Goal: Information Seeking & Learning: Learn about a topic

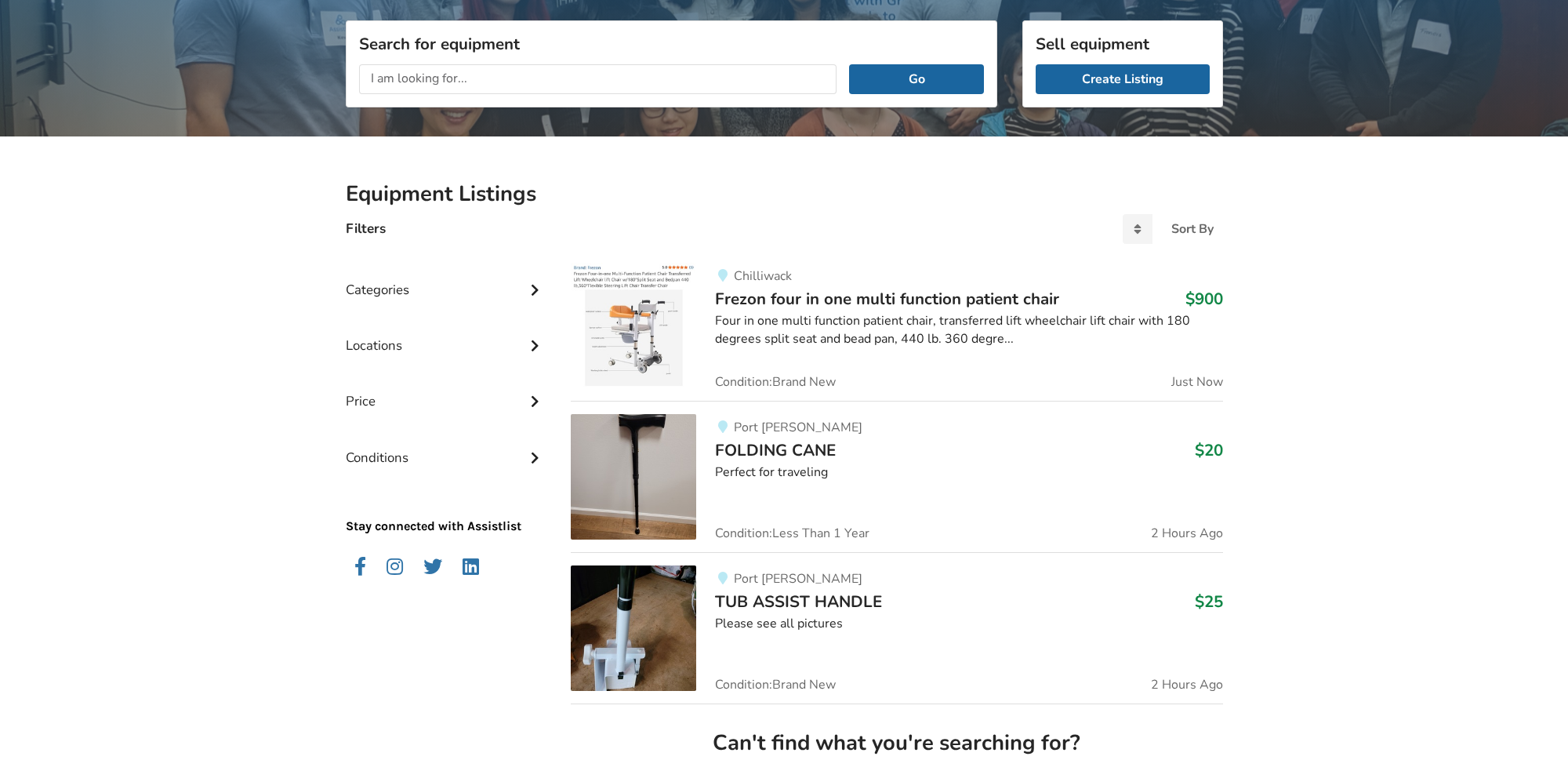
scroll to position [167, 0]
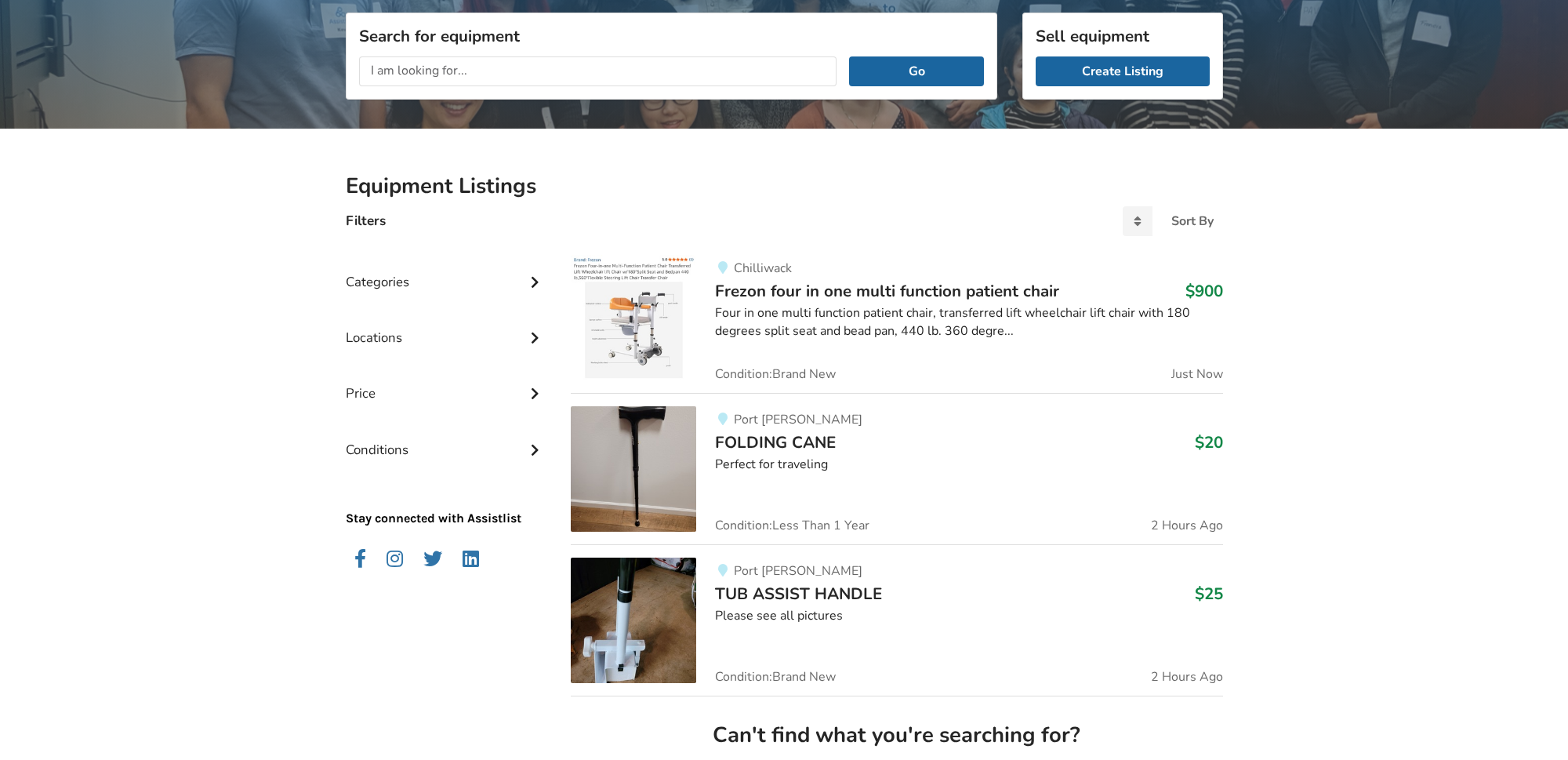
click at [393, 282] on div "Categories" at bounding box center [445, 269] width 200 height 55
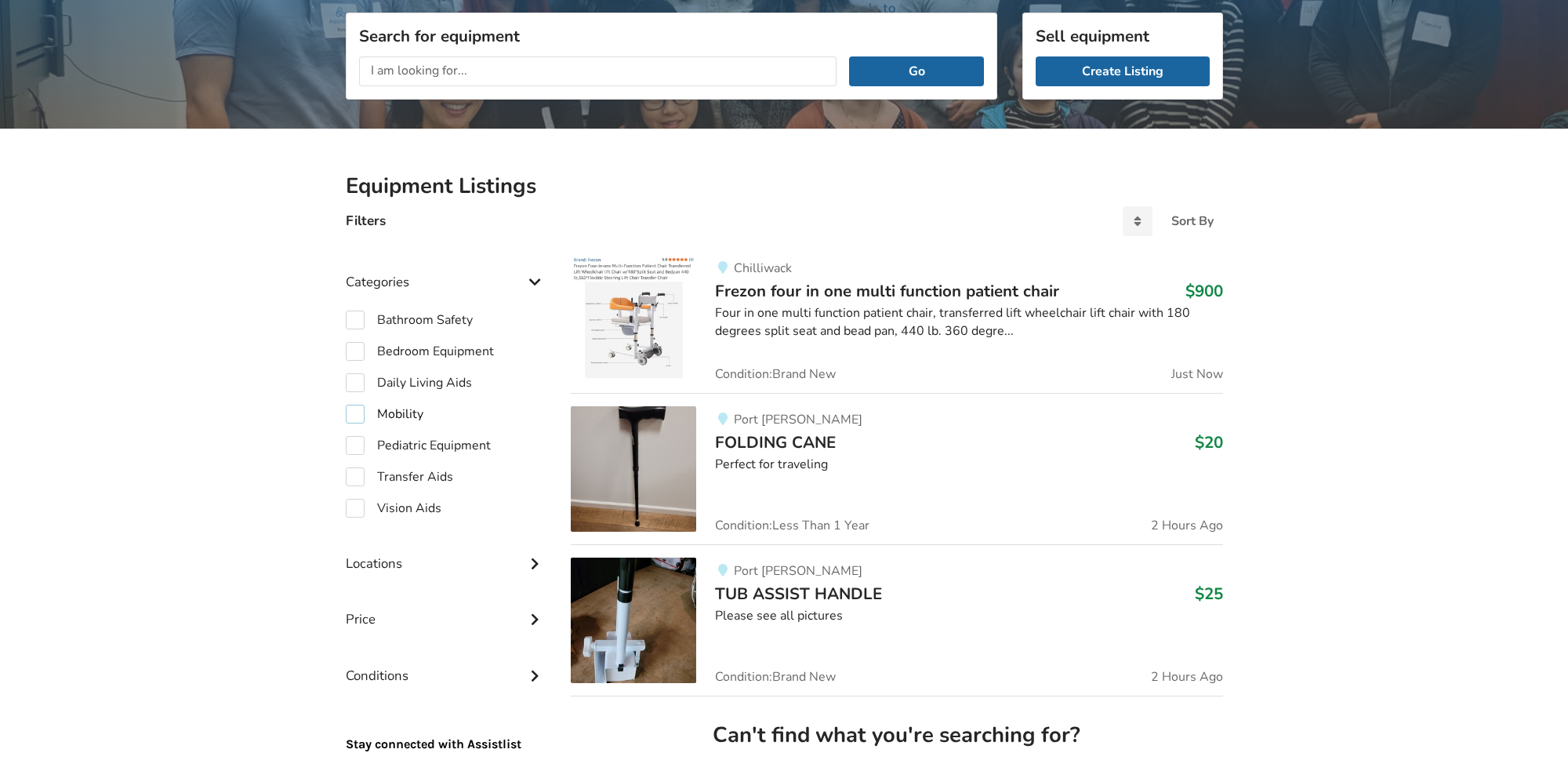
click at [355, 414] on label "Mobility" at bounding box center [385, 414] width 78 height 19
checkbox input "true"
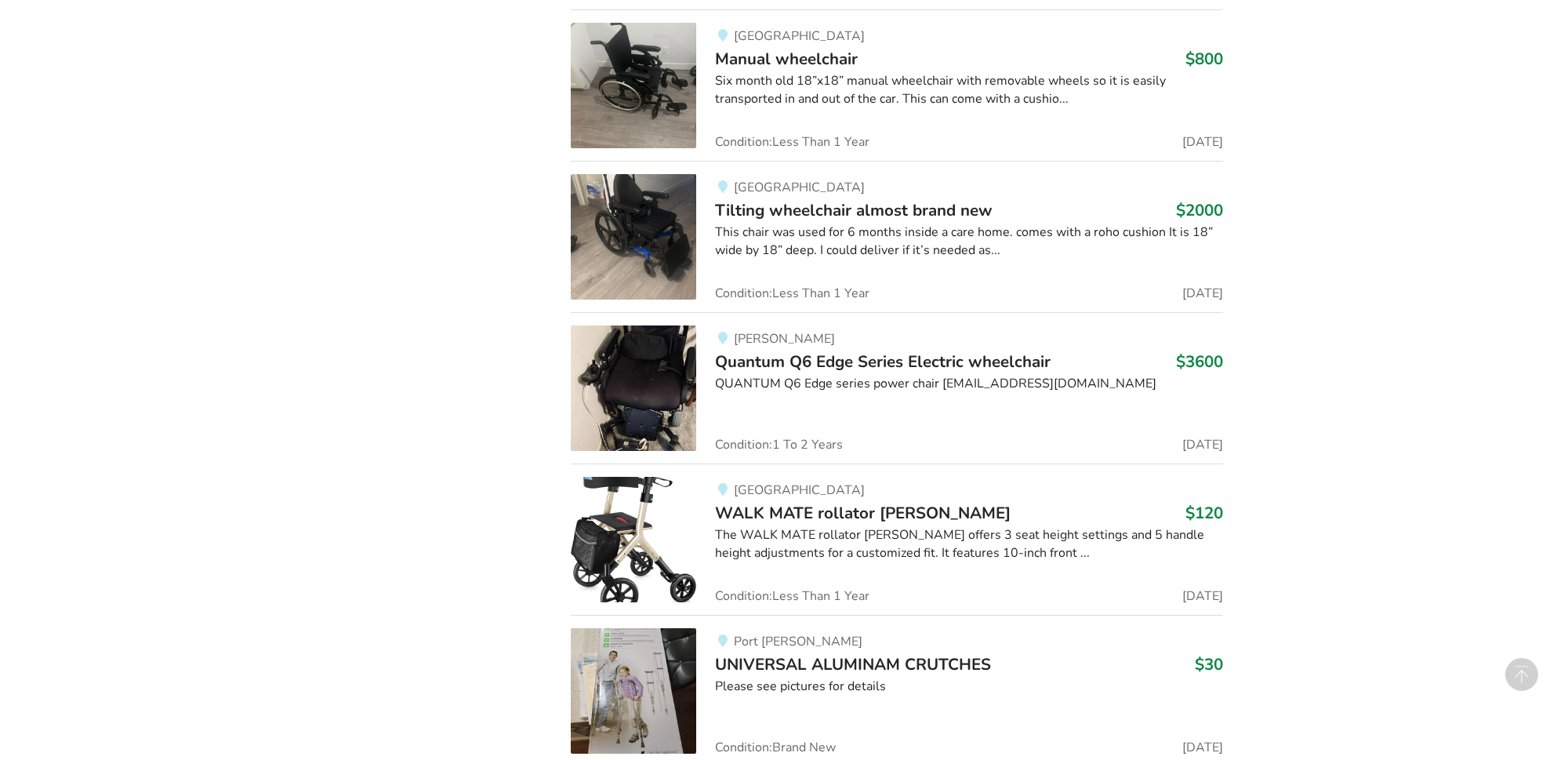
scroll to position [2230, 0]
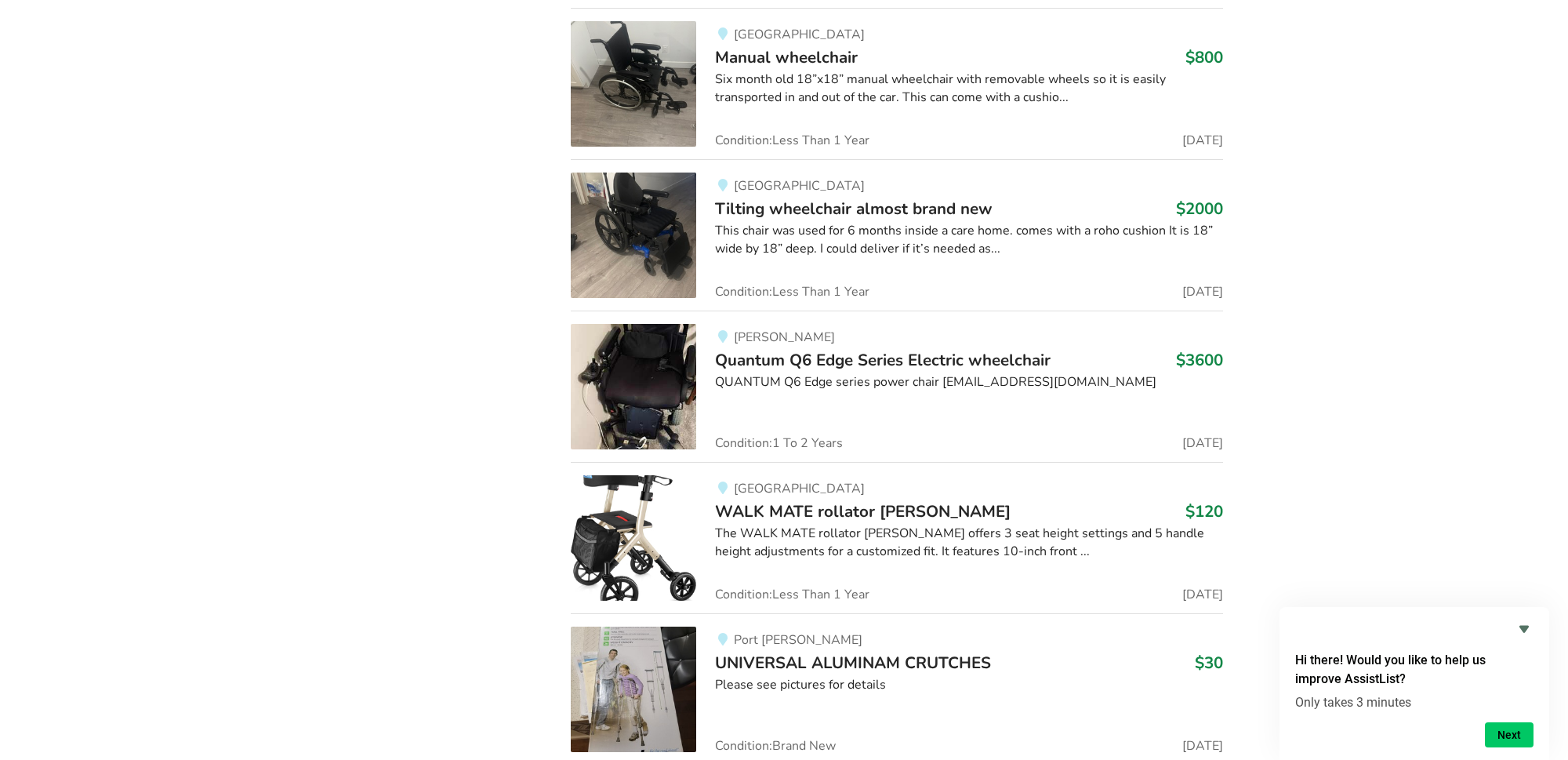
click at [808, 358] on span "Quantum Q6 Edge Series Electric wheelchair" at bounding box center [883, 360] width 336 height 22
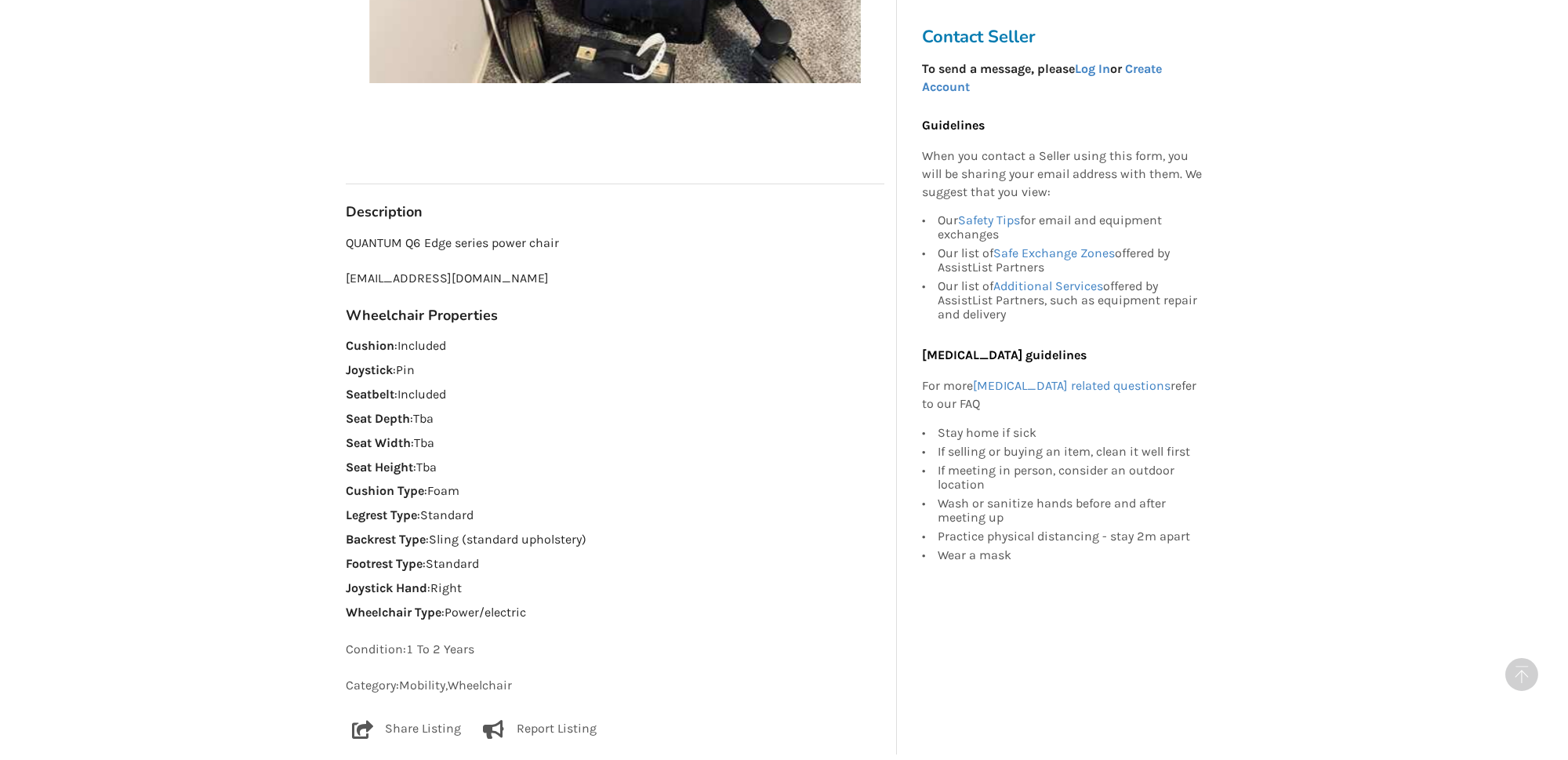
scroll to position [697, 0]
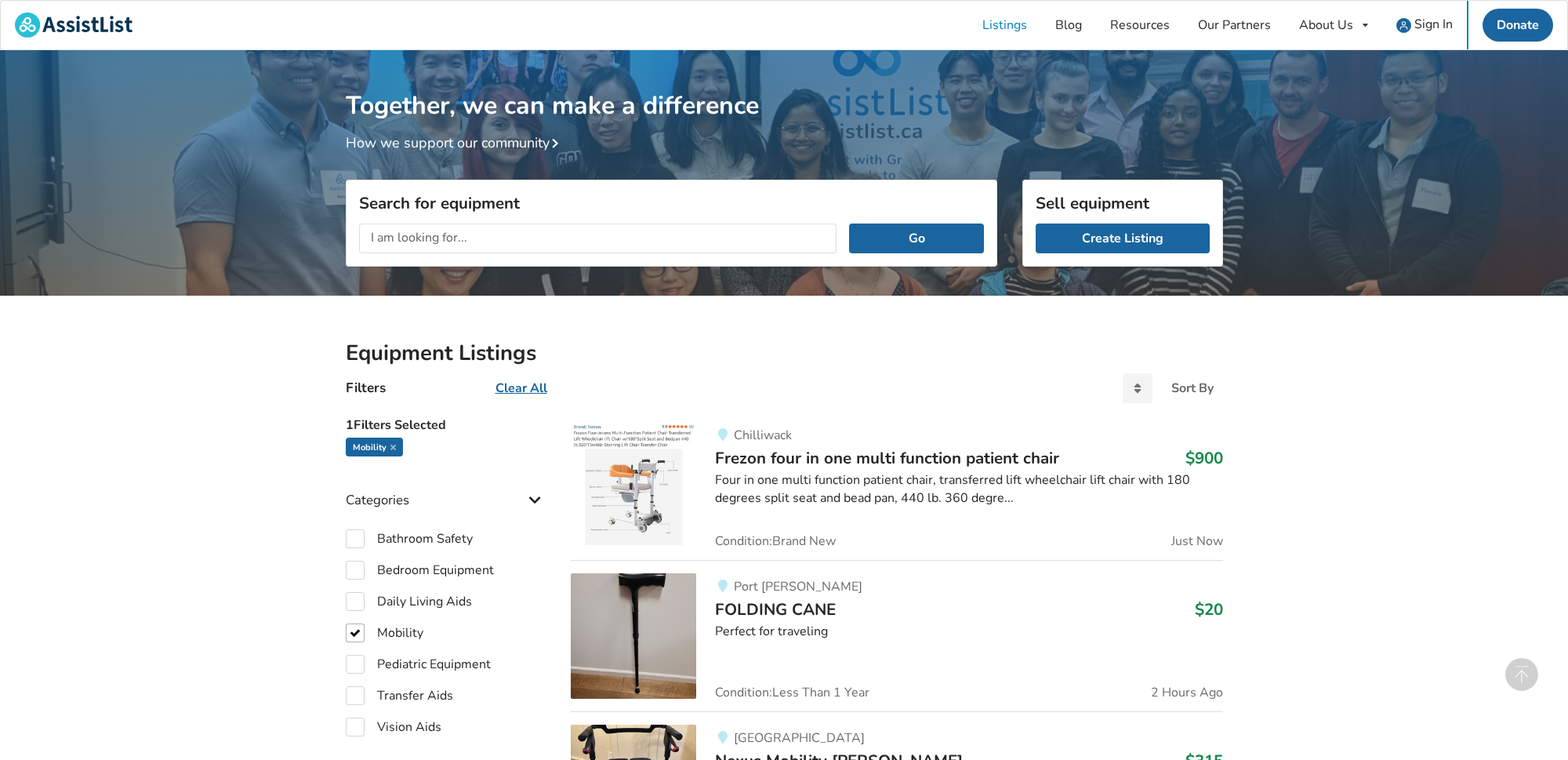
scroll to position [1428, 0]
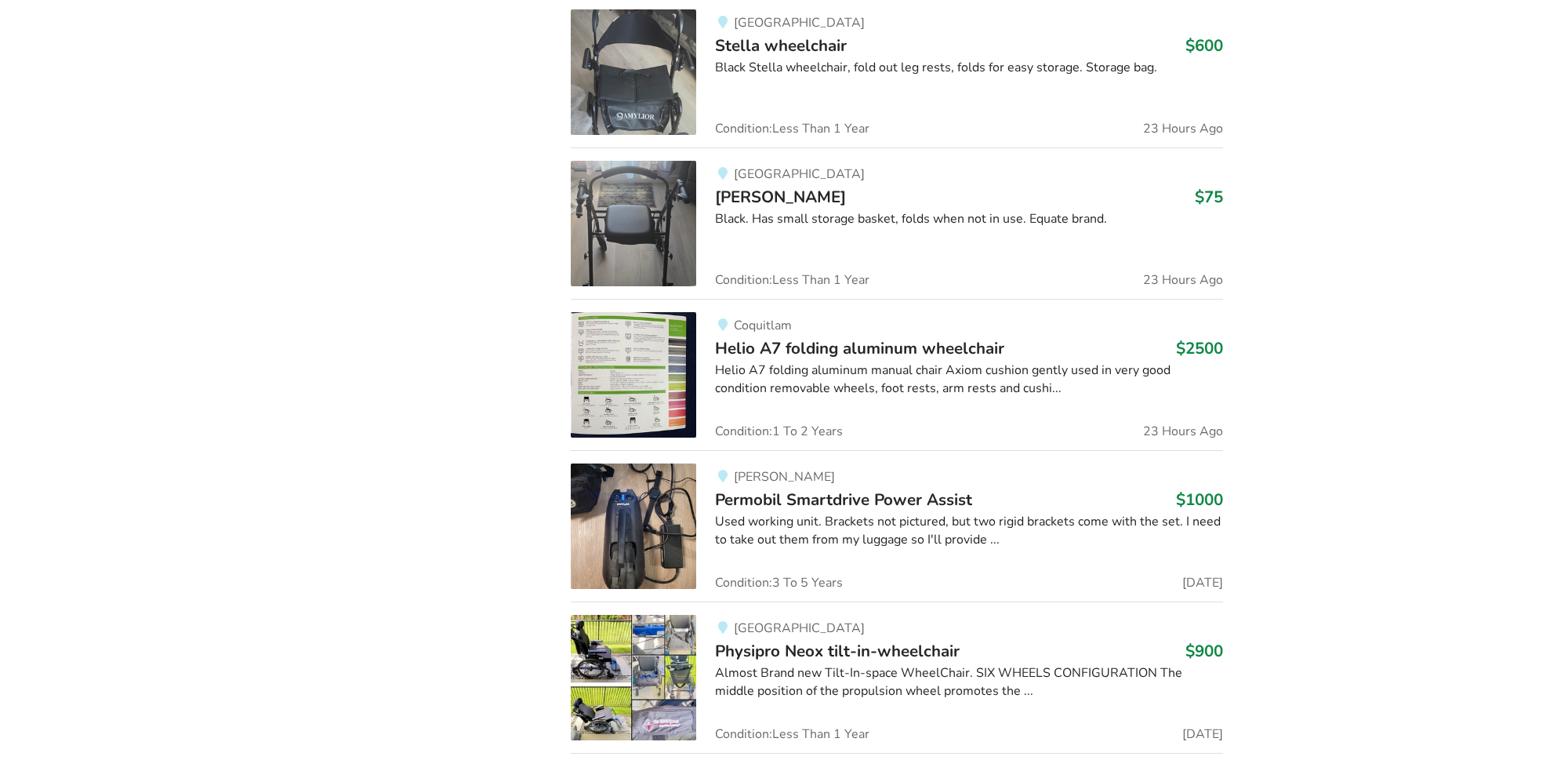
scroll to position [167, 0]
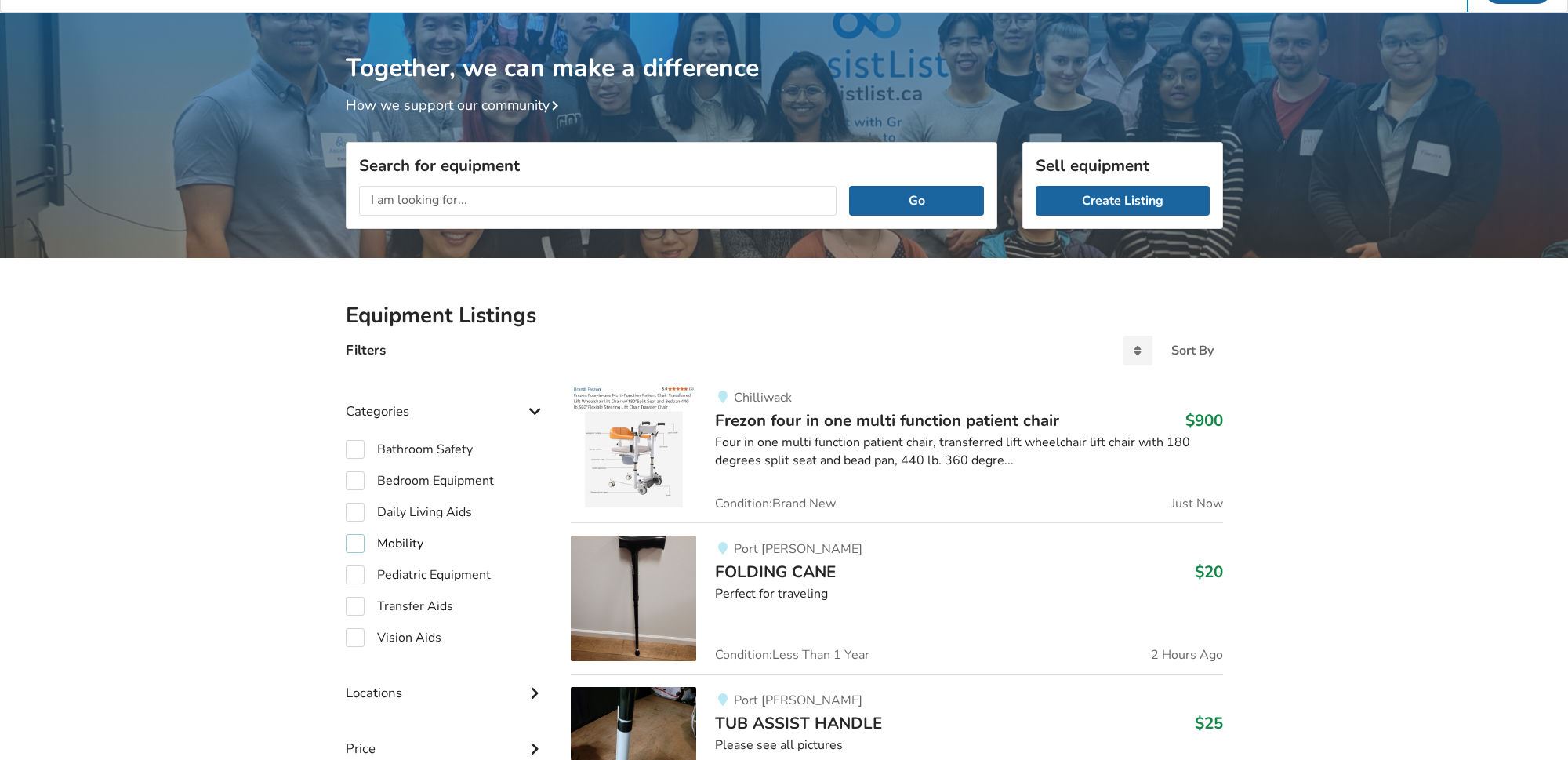
click at [355, 543] on label "Mobility" at bounding box center [385, 543] width 78 height 19
checkbox input "true"
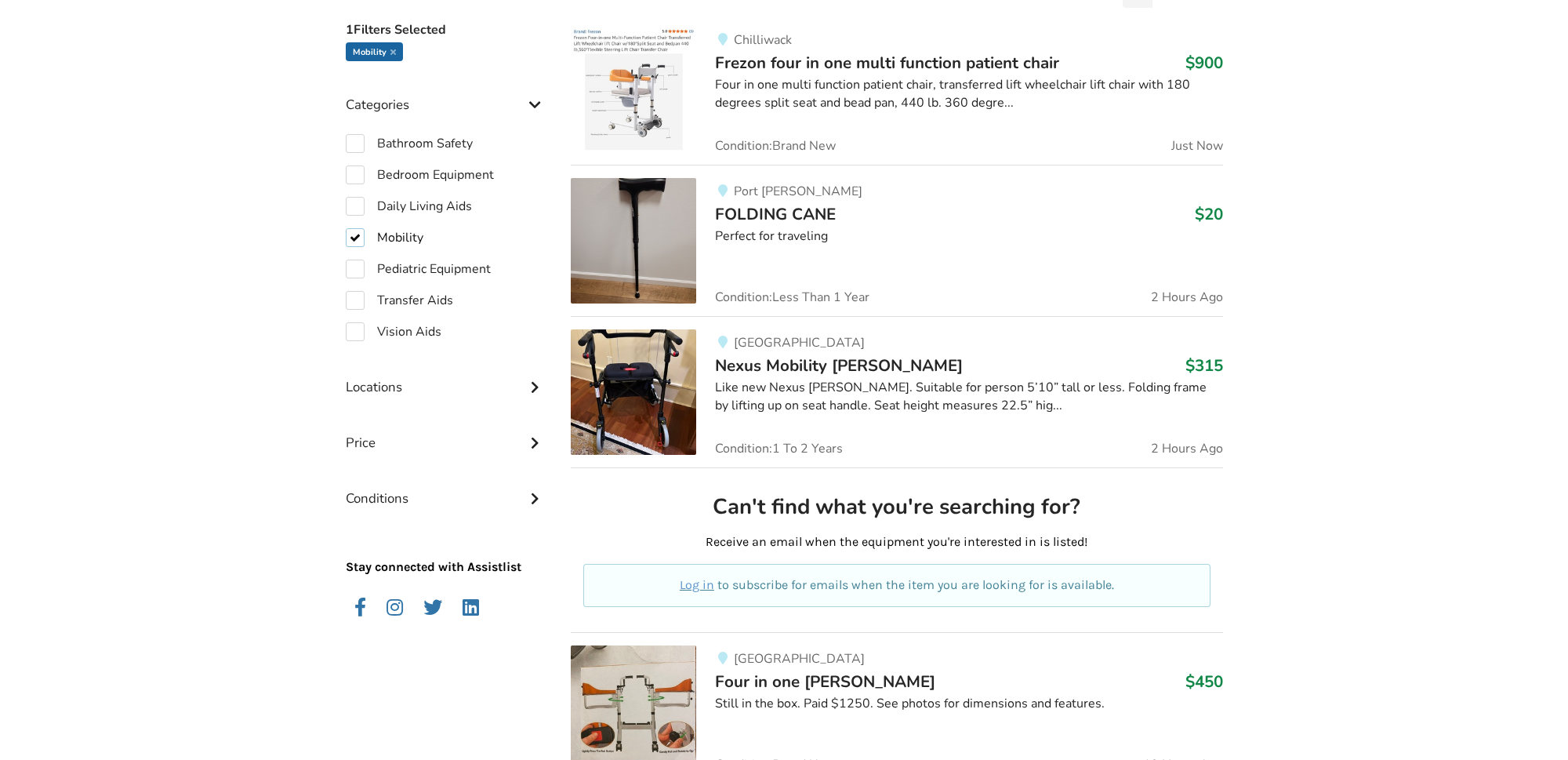
scroll to position [397, 0]
click at [390, 383] on div "Locations" at bounding box center [445, 373] width 200 height 55
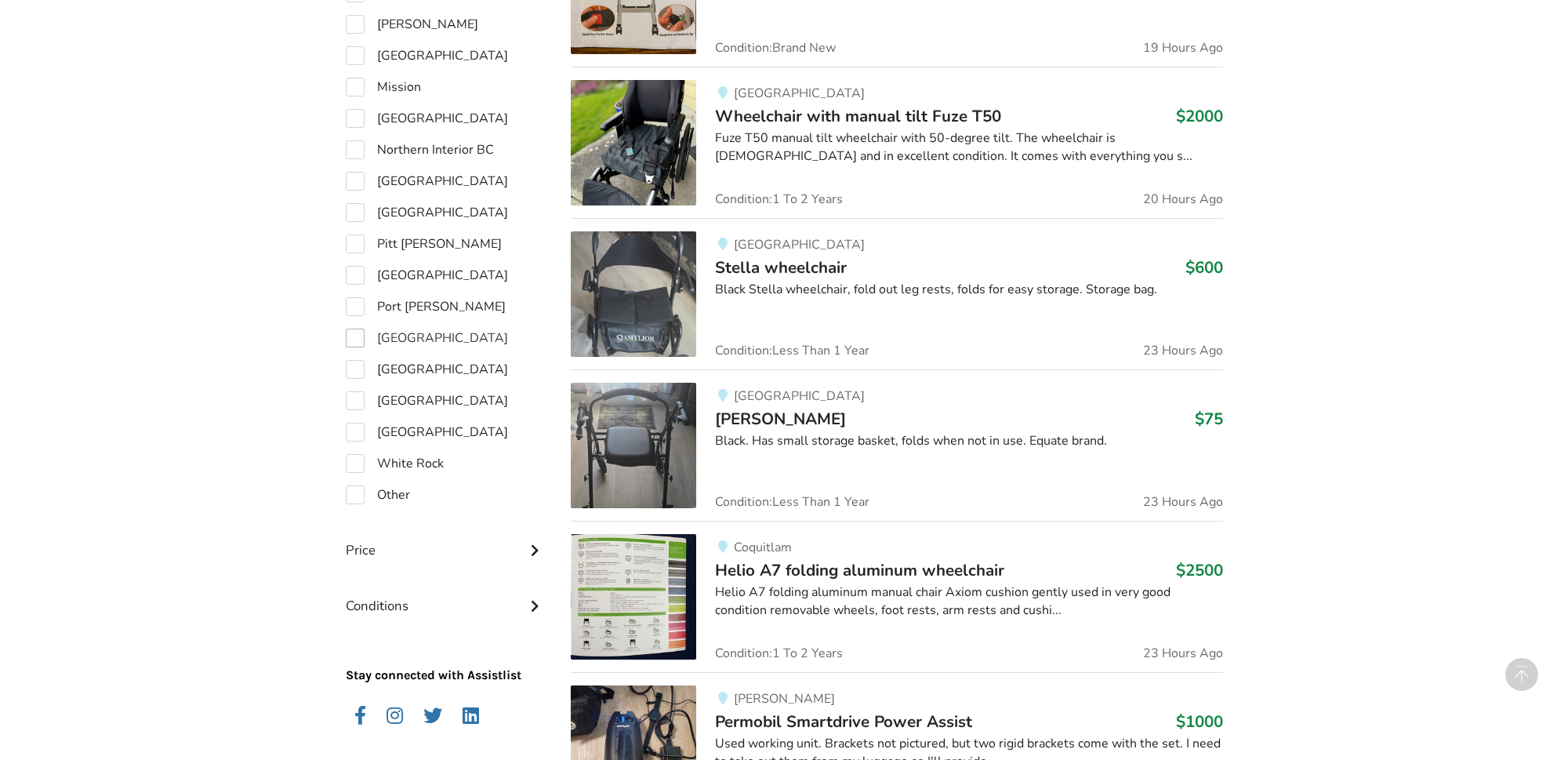
scroll to position [1116, 0]
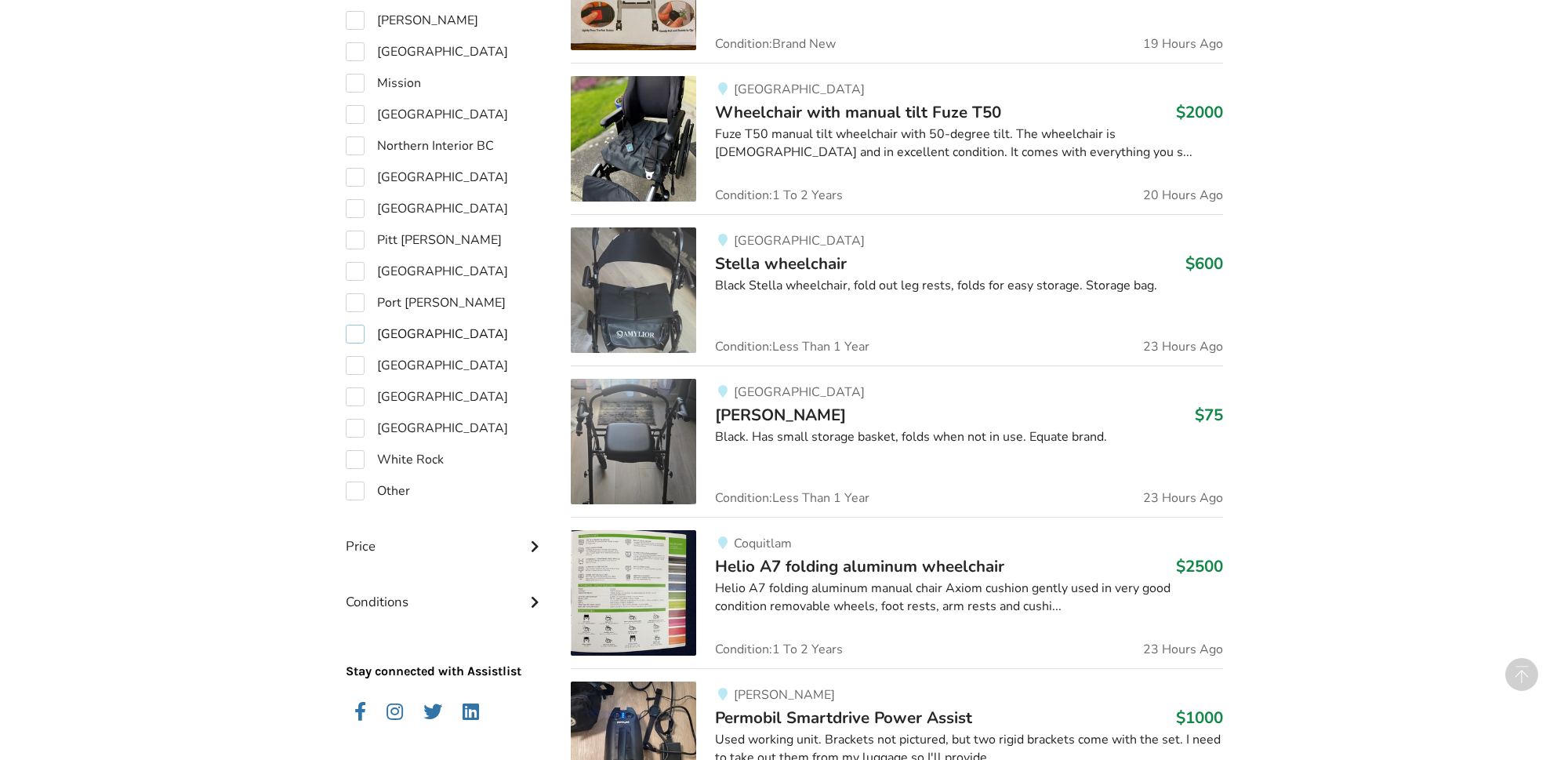
drag, startPoint x: 354, startPoint y: 330, endPoint x: 258, endPoint y: 327, distance: 96.0
click at [354, 330] on label "[GEOGRAPHIC_DATA]" at bounding box center [426, 334] width 162 height 19
checkbox input "true"
